Goal: Task Accomplishment & Management: Manage account settings

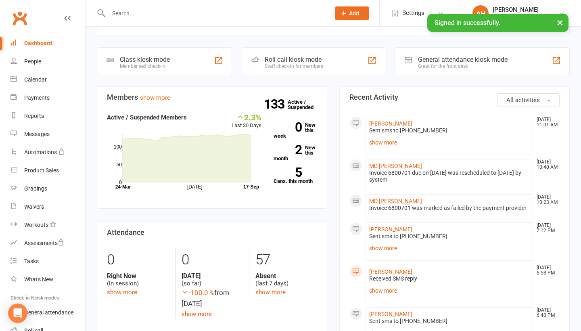
scroll to position [173, 0]
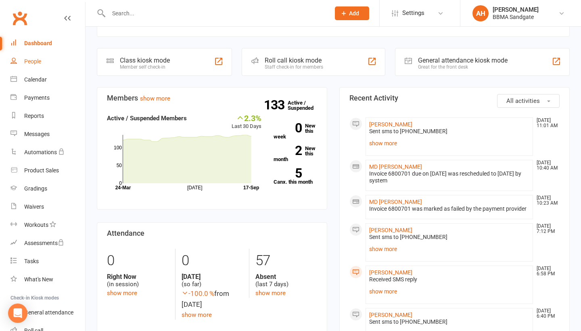
click at [55, 63] on link "People" at bounding box center [47, 61] width 75 height 18
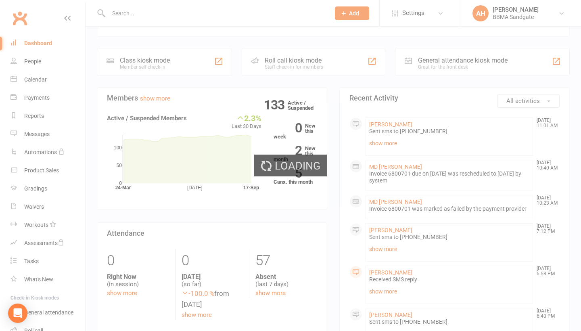
select select "100"
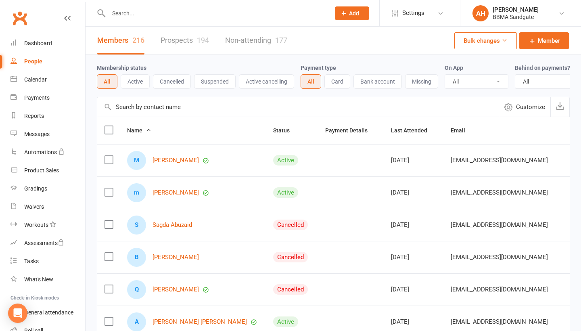
click at [235, 45] on link "Non-attending 177" at bounding box center [256, 41] width 62 height 28
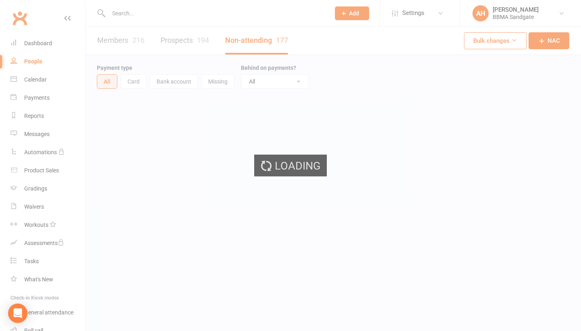
select select "100"
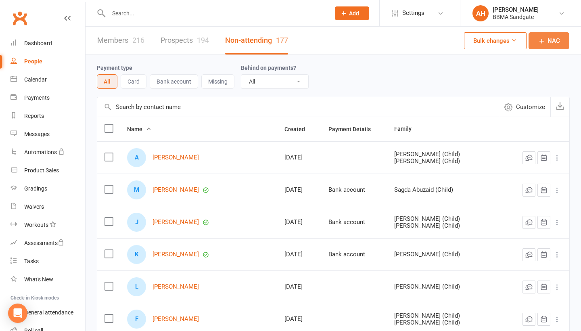
click at [543, 45] on icon at bounding box center [542, 41] width 8 height 8
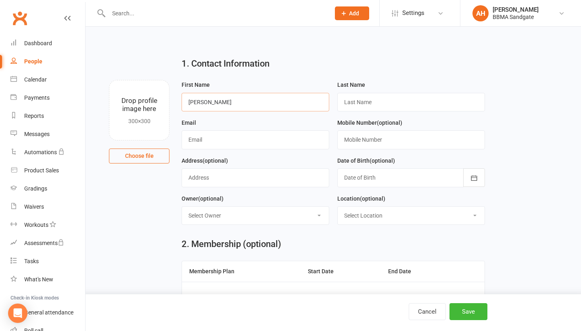
type input "[PERSON_NAME]"
click at [253, 146] on input "text" at bounding box center [255, 139] width 148 height 19
paste input "[EMAIL_ADDRESS][DOMAIN_NAME]"
type input "[EMAIL_ADDRESS][DOMAIN_NAME]"
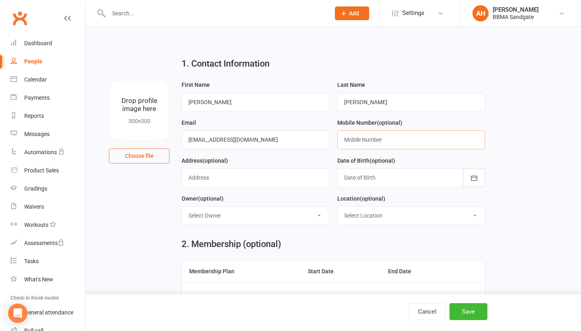
click at [363, 140] on input "text" at bounding box center [411, 139] width 148 height 19
paste input "474 220 302"
click at [344, 143] on input "474 220 302" at bounding box center [411, 139] width 148 height 19
type input "0474 220 302"
click at [469, 309] on button "Save" at bounding box center [468, 311] width 38 height 17
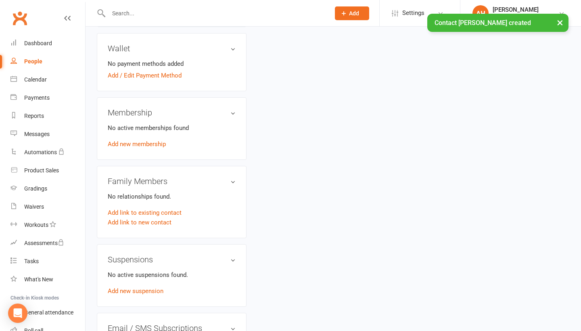
scroll to position [247, 0]
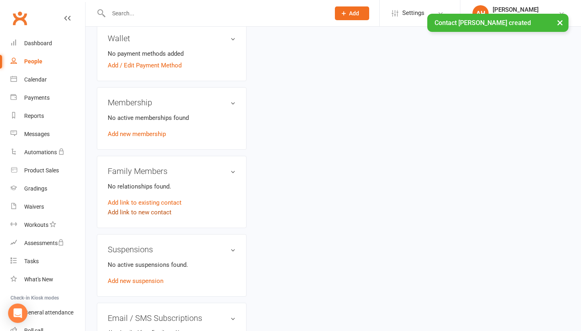
click at [138, 213] on link "Add link to new contact" at bounding box center [140, 212] width 64 height 10
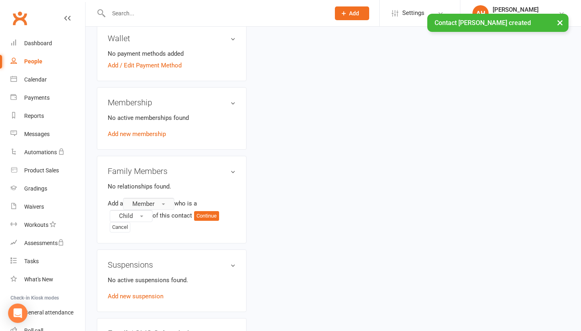
click at [147, 202] on span "Member" at bounding box center [143, 203] width 22 height 7
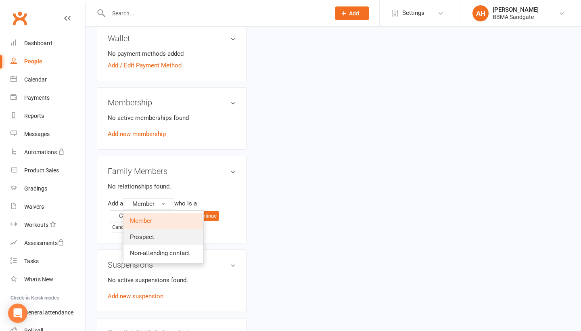
click at [142, 238] on span "Prospect" at bounding box center [142, 236] width 24 height 7
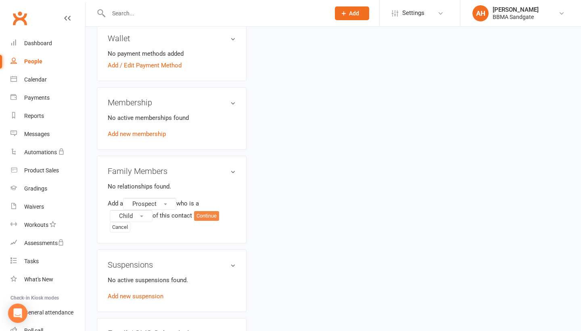
click at [200, 217] on button "Continue" at bounding box center [206, 216] width 25 height 10
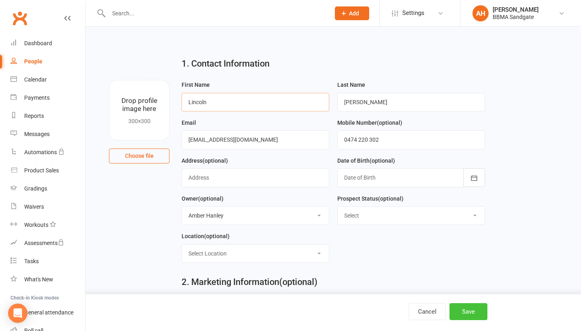
type input "Lincoln"
click at [465, 309] on button "Save" at bounding box center [468, 311] width 38 height 17
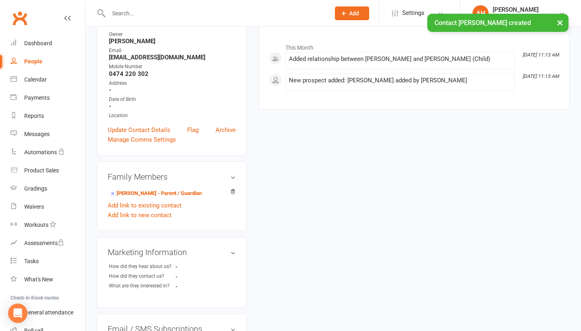
scroll to position [109, 0]
click at [142, 194] on link "[PERSON_NAME] - Parent / Guardian" at bounding box center [155, 192] width 93 height 8
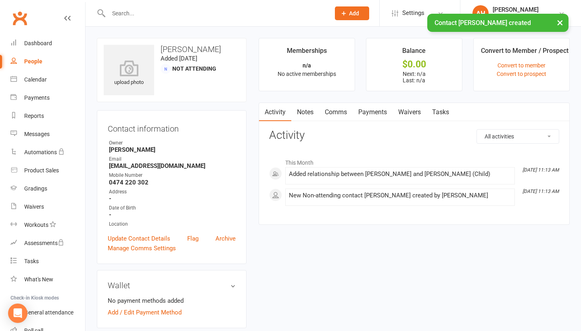
click at [345, 113] on link "Comms" at bounding box center [335, 112] width 33 height 19
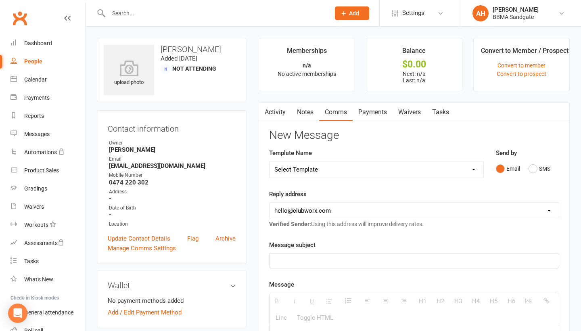
select select "1"
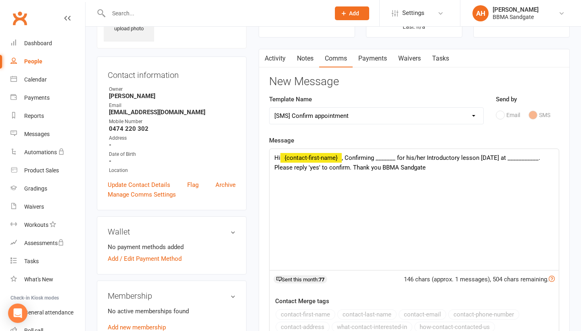
scroll to position [60, 0]
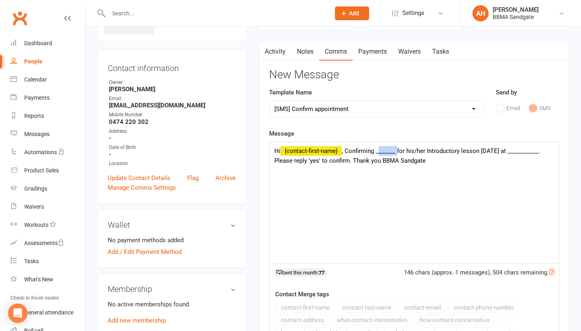
drag, startPoint x: 396, startPoint y: 155, endPoint x: 379, endPoint y: 155, distance: 16.9
click at [379, 155] on div "Hi {contact-first-name} , Confirming _______ for his/her Introductory lesson [D…" at bounding box center [413, 202] width 289 height 121
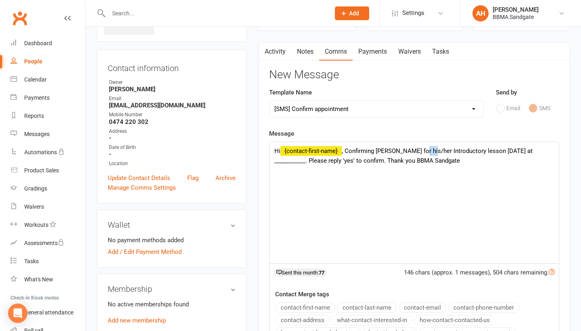
drag, startPoint x: 427, startPoint y: 154, endPoint x: 416, endPoint y: 154, distance: 11.3
click at [416, 154] on div "Hi {contact-first-name} , Confirming [PERSON_NAME] for his/her Introductory les…" at bounding box center [413, 202] width 289 height 121
drag, startPoint x: 535, startPoint y: 154, endPoint x: 505, endPoint y: 155, distance: 30.3
click at [505, 156] on div "Hi {contact-first-name} , Confirming [PERSON_NAME] for his Introductory lesson …" at bounding box center [413, 202] width 289 height 121
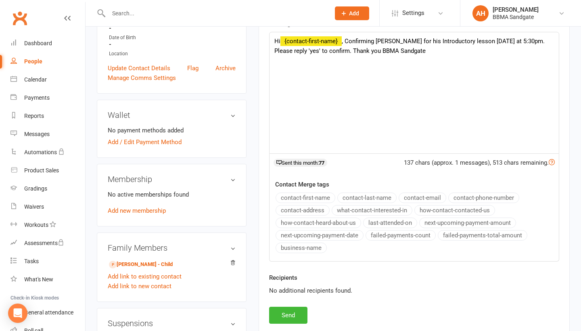
scroll to position [185, 0]
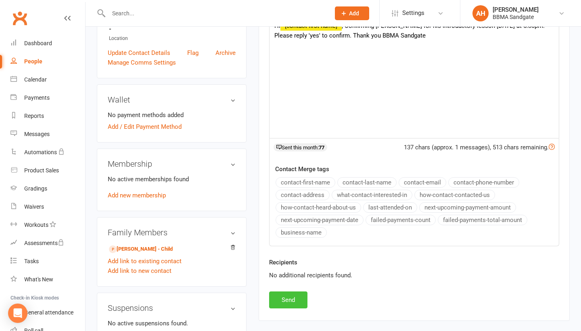
click at [295, 302] on button "Send" at bounding box center [288, 299] width 38 height 17
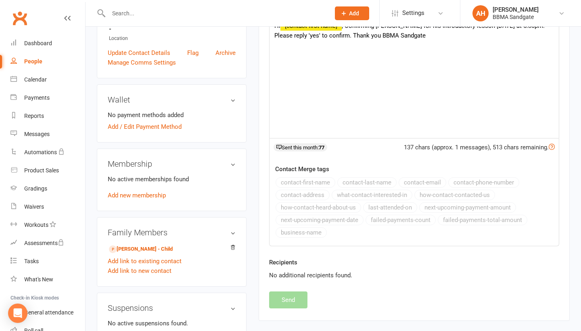
select select
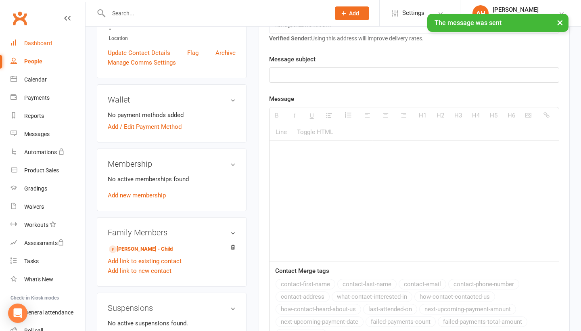
click at [35, 42] on div "Dashboard" at bounding box center [38, 43] width 28 height 6
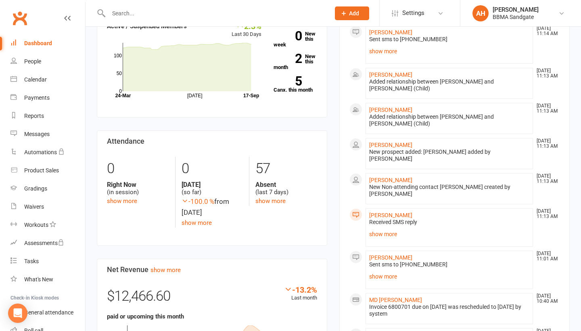
scroll to position [264, 0]
click at [376, 229] on link "show more" at bounding box center [449, 234] width 160 height 11
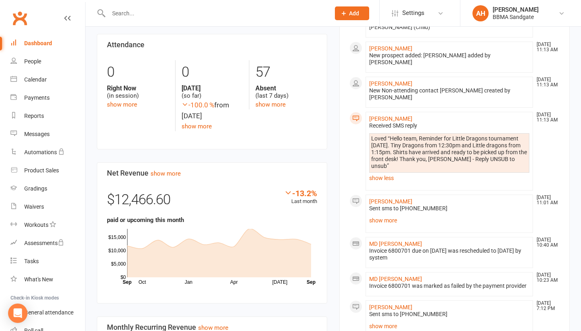
scroll to position [361, 0]
click at [54, 142] on link "Messages" at bounding box center [47, 134] width 75 height 18
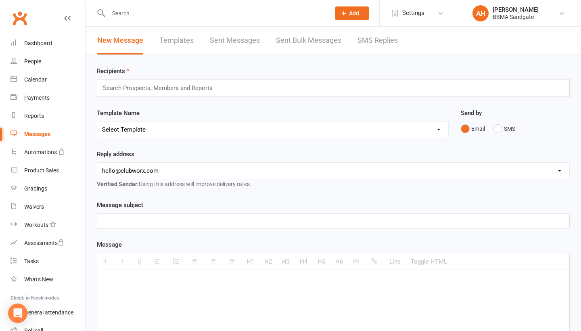
click at [373, 42] on link "SMS Replies" at bounding box center [377, 41] width 40 height 28
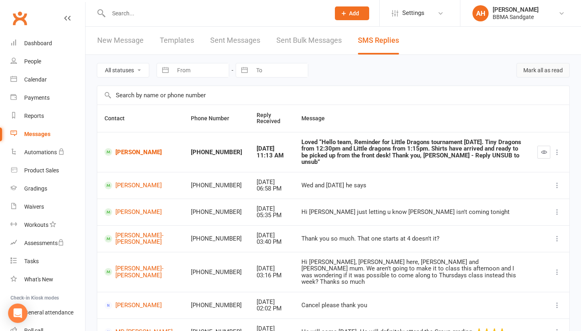
click at [518, 73] on button "Mark all as read" at bounding box center [542, 70] width 53 height 15
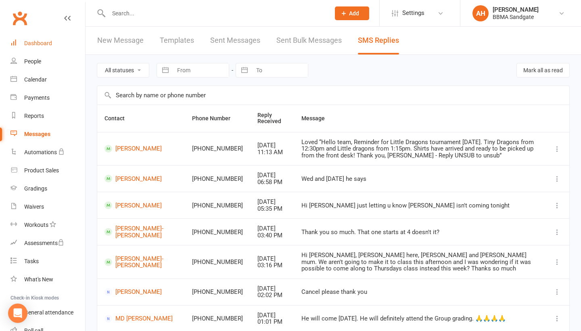
click at [62, 44] on link "Dashboard" at bounding box center [47, 43] width 75 height 18
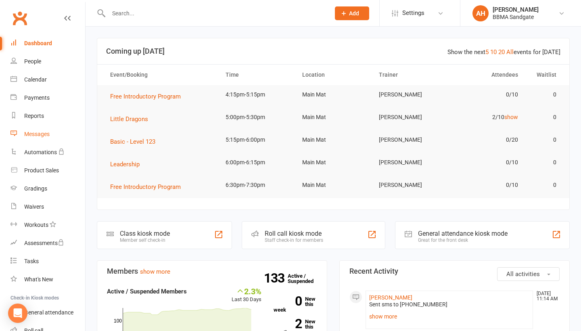
click at [57, 138] on link "Messages" at bounding box center [47, 134] width 75 height 18
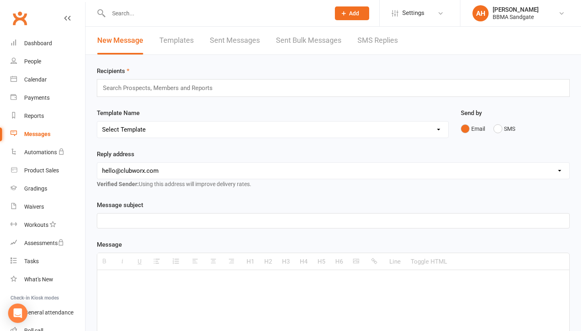
click at [383, 44] on link "SMS Replies" at bounding box center [377, 41] width 40 height 28
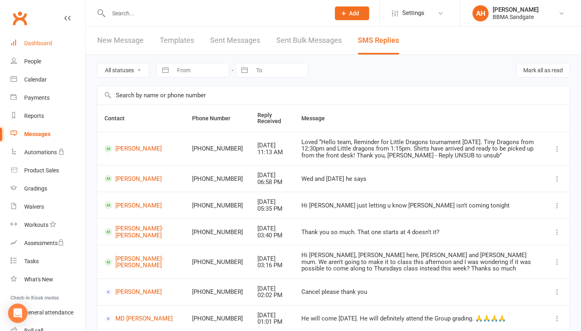
click at [52, 42] on link "Dashboard" at bounding box center [47, 43] width 75 height 18
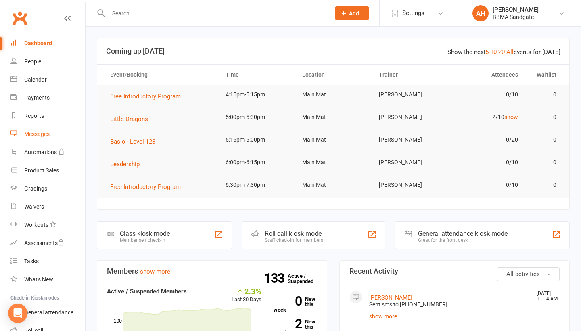
click at [76, 139] on link "Messages" at bounding box center [47, 134] width 75 height 18
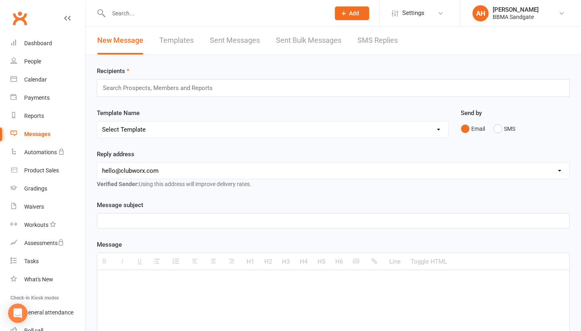
click at [371, 46] on link "SMS Replies" at bounding box center [377, 41] width 40 height 28
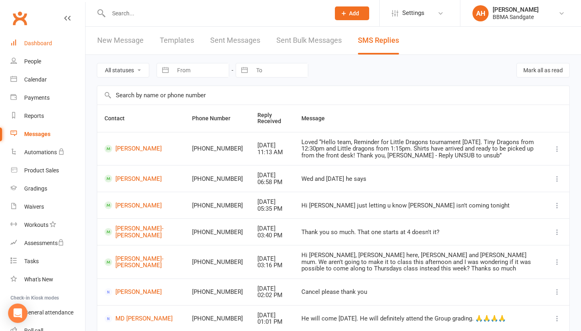
click at [47, 44] on div "Dashboard" at bounding box center [38, 43] width 28 height 6
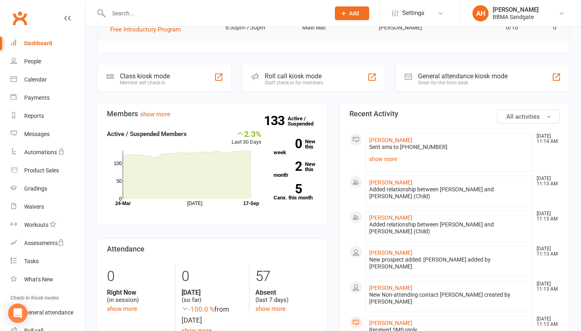
scroll to position [157, 0]
click at [59, 138] on link "Messages" at bounding box center [47, 134] width 75 height 18
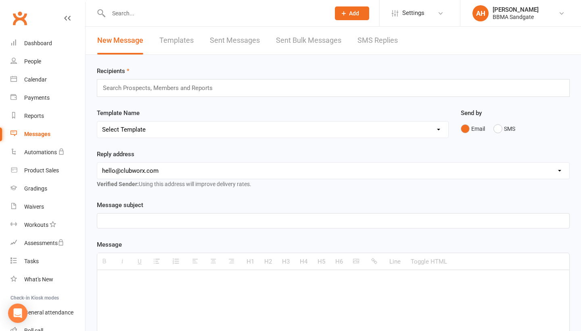
click at [381, 48] on link "SMS Replies" at bounding box center [377, 41] width 40 height 28
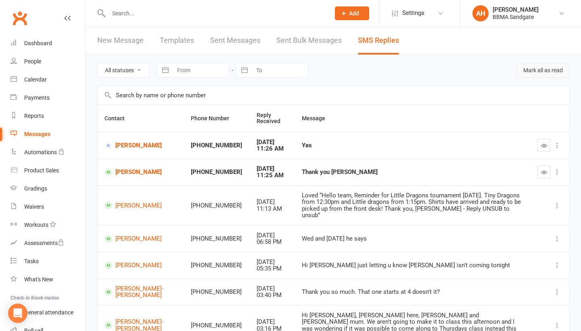
click at [535, 69] on button "Mark all as read" at bounding box center [542, 70] width 53 height 15
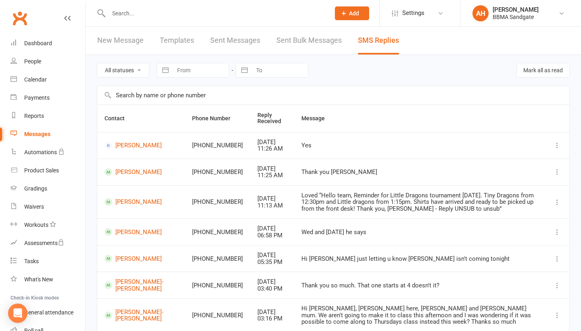
click at [183, 17] on input "text" at bounding box center [215, 13] width 218 height 11
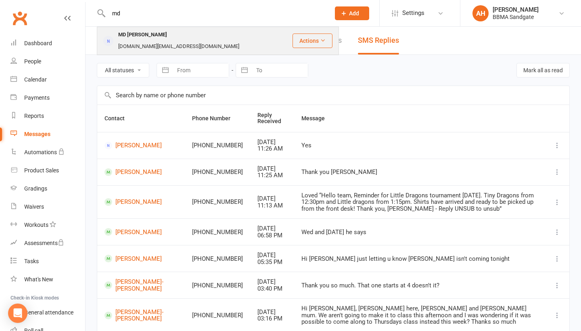
type input "md"
click at [161, 38] on div "MD [PERSON_NAME]" at bounding box center [143, 35] width 54 height 12
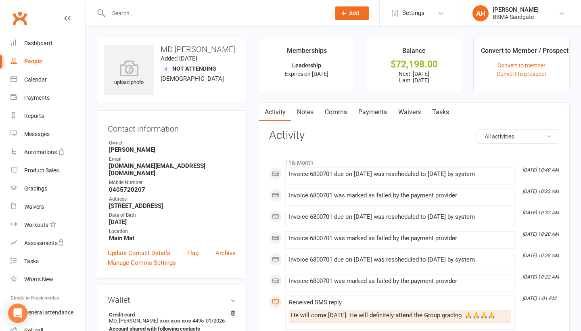
click at [364, 116] on link "Payments" at bounding box center [372, 112] width 40 height 19
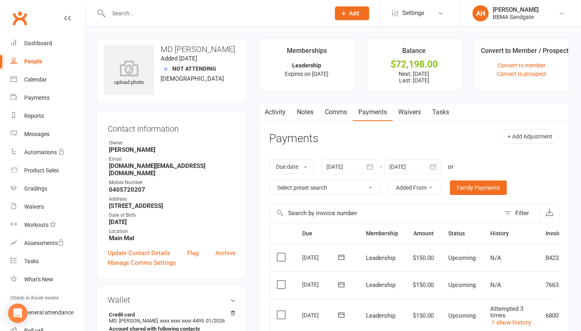
scroll to position [86, 0]
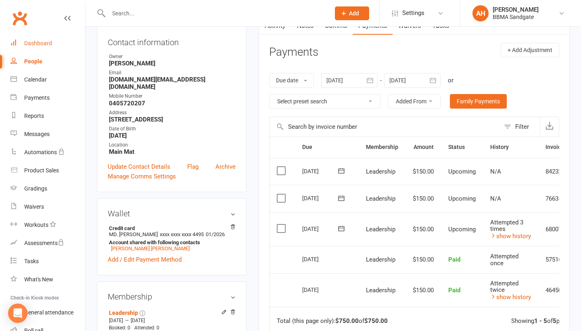
click at [38, 39] on link "Dashboard" at bounding box center [47, 43] width 75 height 18
